Goal: Contribute content: Contribute content

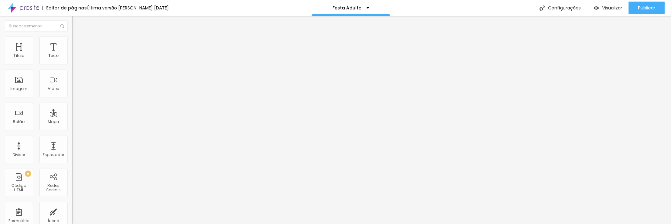
click at [76, 54] on font "Trocar imagem" at bounding box center [91, 51] width 31 height 5
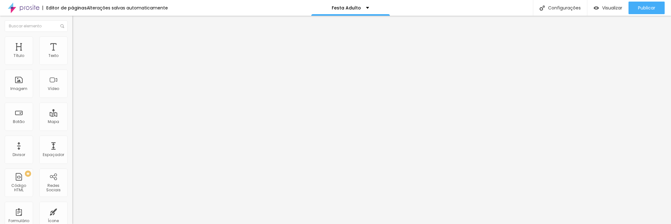
click at [76, 54] on font "Trocar imagem" at bounding box center [91, 51] width 31 height 5
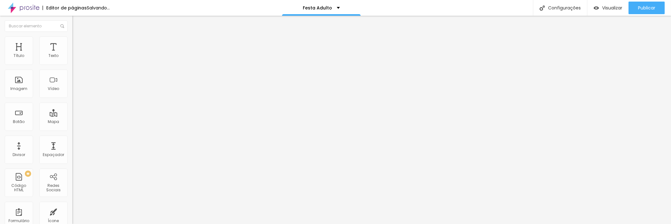
click at [76, 54] on font "Trocar imagem" at bounding box center [91, 51] width 31 height 5
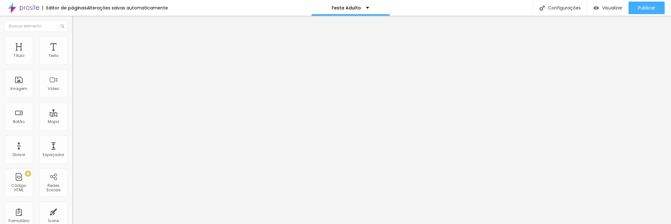
click at [76, 54] on font "Trocar imagem" at bounding box center [91, 51] width 31 height 5
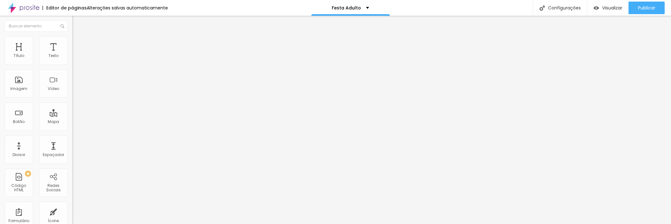
click at [76, 54] on font "Trocar imagem" at bounding box center [91, 51] width 31 height 5
click at [646, 8] on font "Publicar" at bounding box center [646, 8] width 17 height 6
click at [610, 9] on font "Visualizar" at bounding box center [607, 8] width 20 height 6
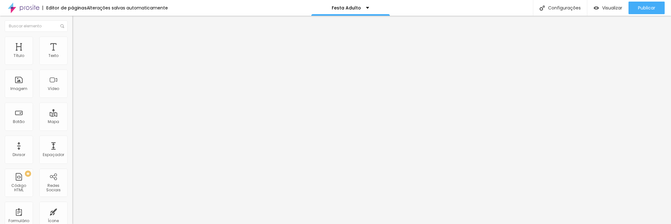
click at [72, 53] on div "Trocar imagem" at bounding box center [108, 51] width 72 height 4
click at [76, 54] on font "Trocar imagem" at bounding box center [91, 51] width 31 height 5
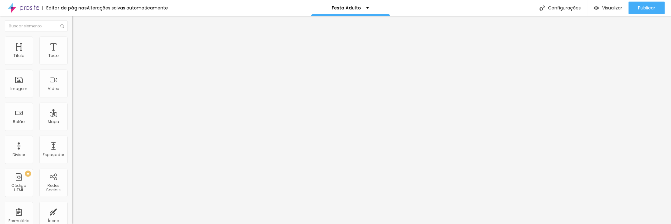
click at [644, 7] on font "Publicar" at bounding box center [646, 8] width 17 height 6
click at [76, 54] on font "Trocar imagem" at bounding box center [91, 51] width 31 height 5
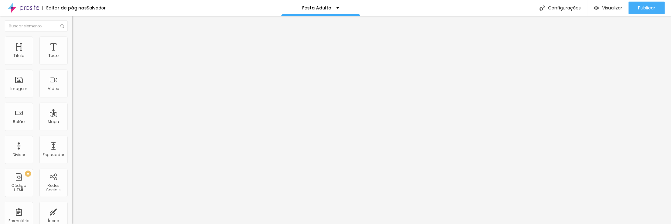
click at [649, 7] on font "Publicar" at bounding box center [646, 8] width 17 height 6
